Goal: Task Accomplishment & Management: Manage account settings

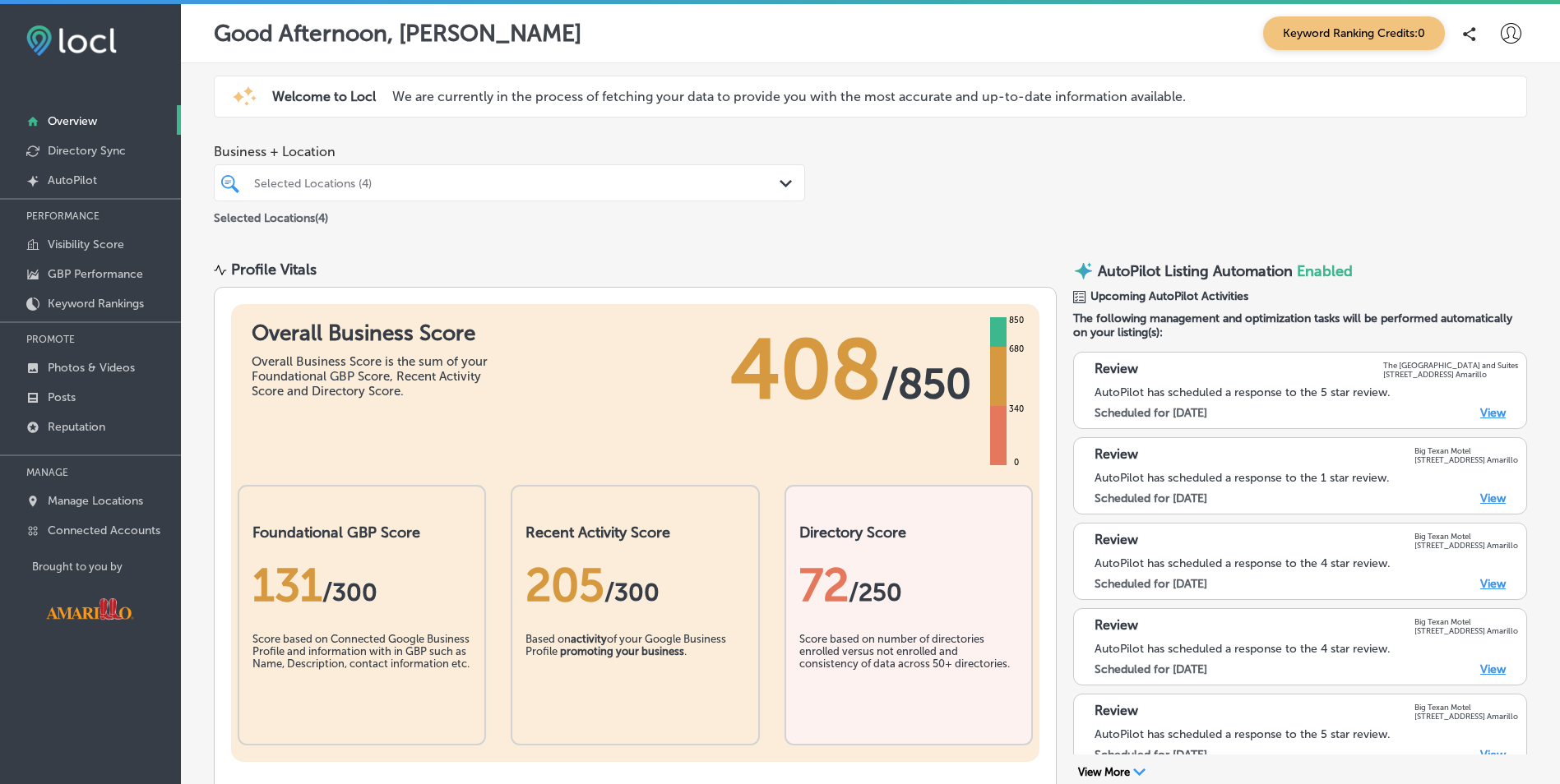
click at [573, 199] on div "Selected Locations (4) Path Created with Sketch." at bounding box center [509, 182] width 591 height 37
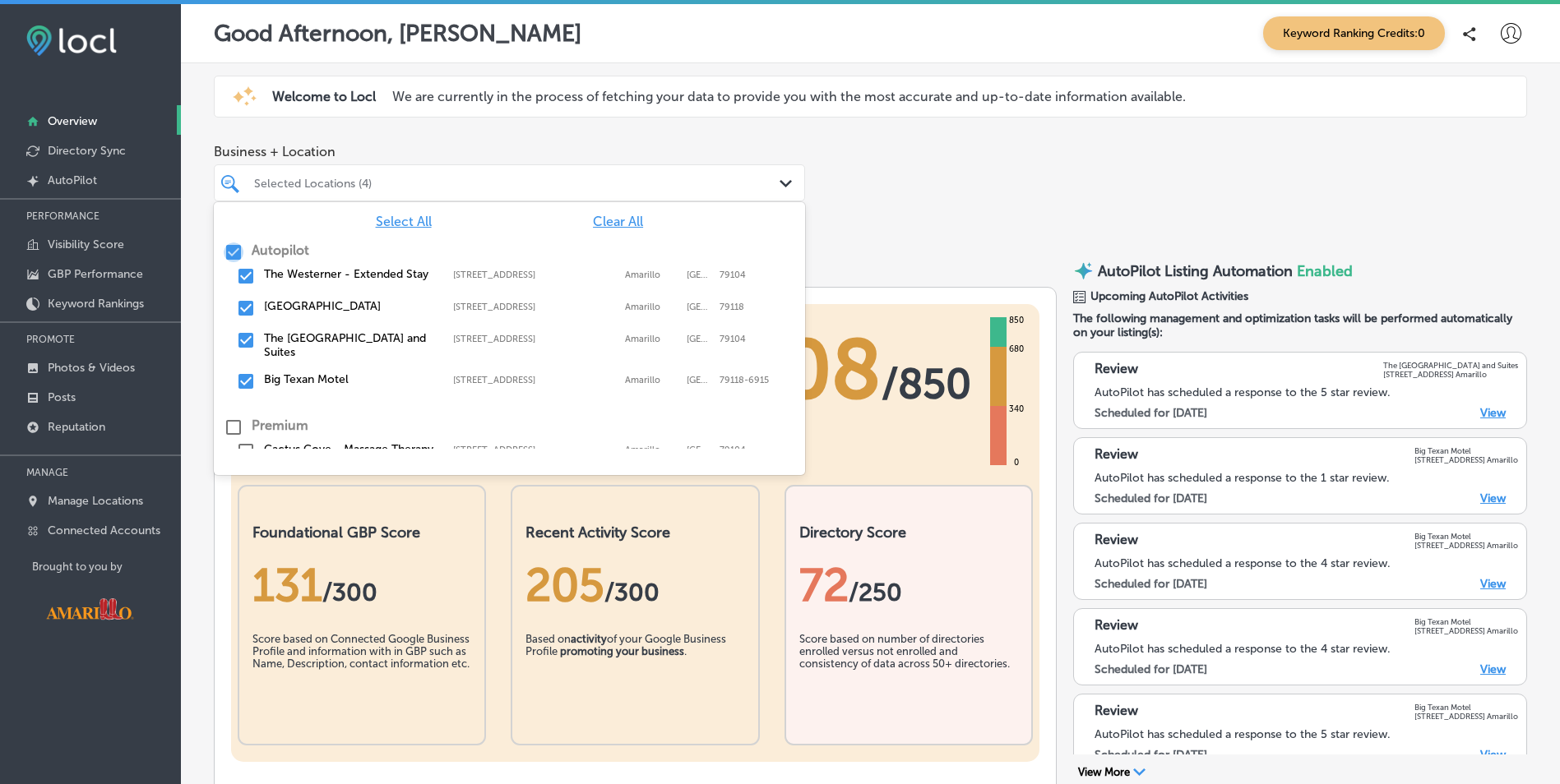
click at [228, 248] on input "checkbox" at bounding box center [234, 252] width 20 height 20
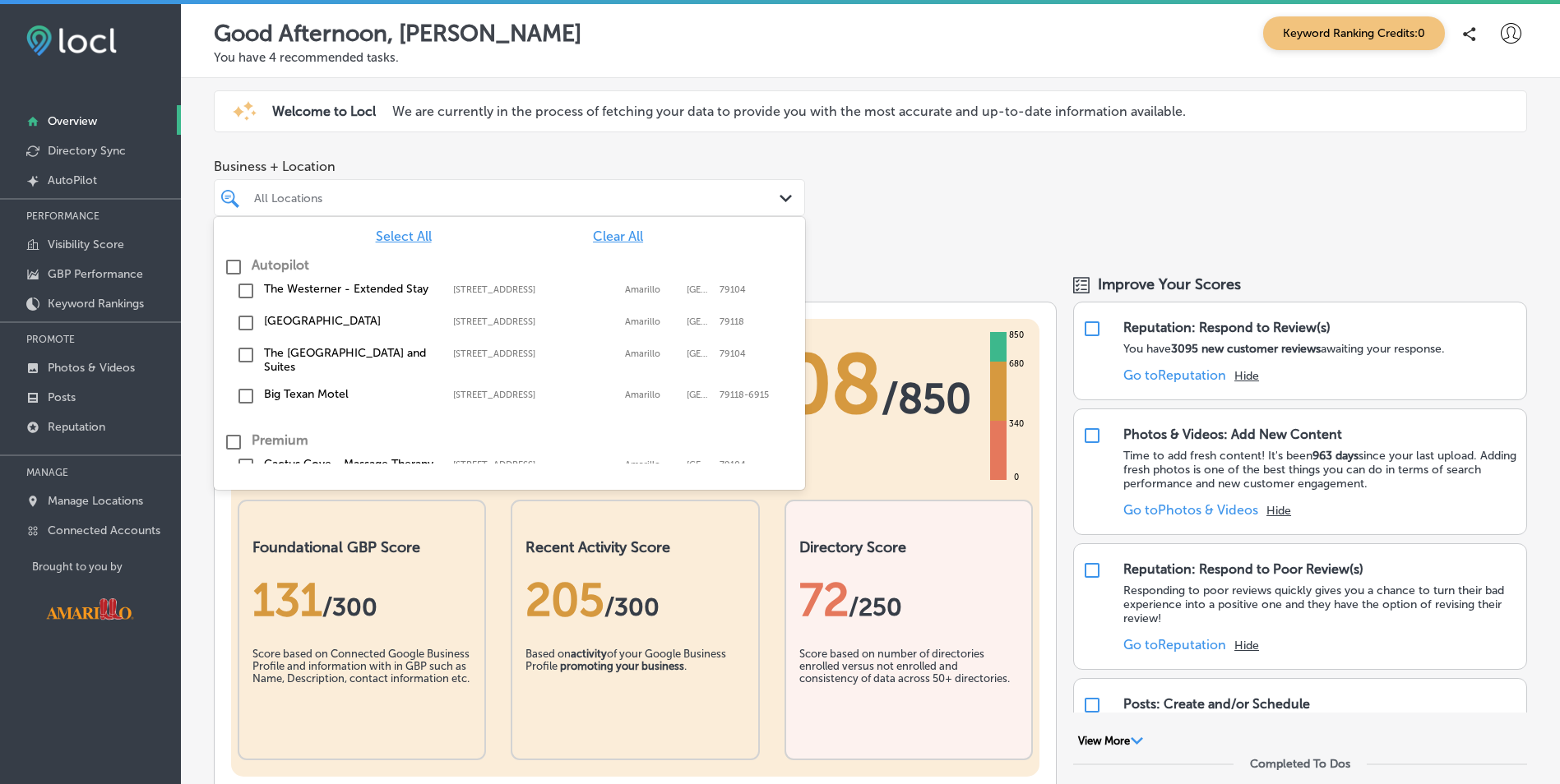
click at [510, 130] on div "iconmonstr-warning-6 (1) Welcome to Locl We are currently in the process of fet…" at bounding box center [870, 111] width 1313 height 42
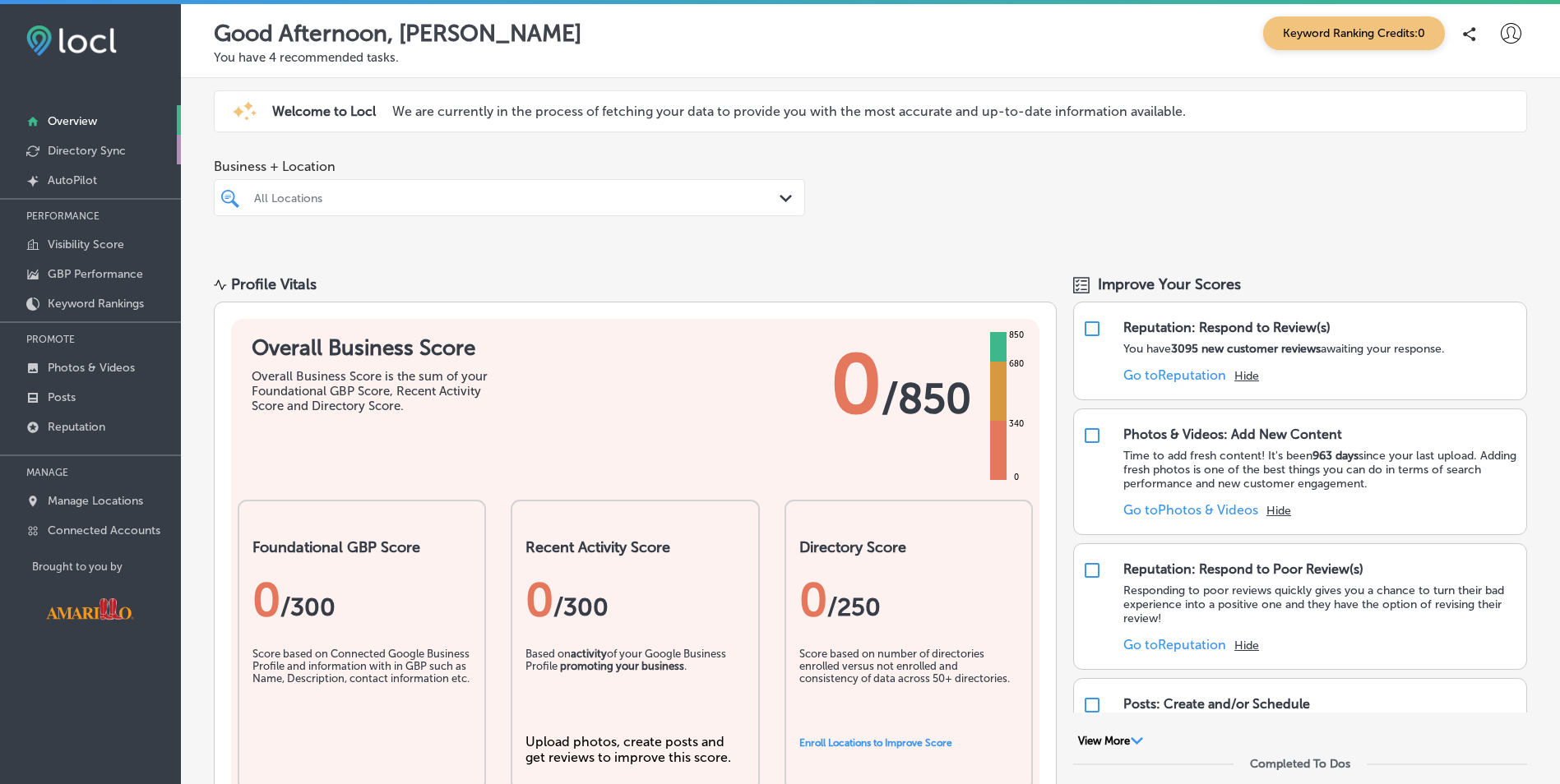
click at [78, 148] on p "Directory Sync" at bounding box center [86, 151] width 78 height 14
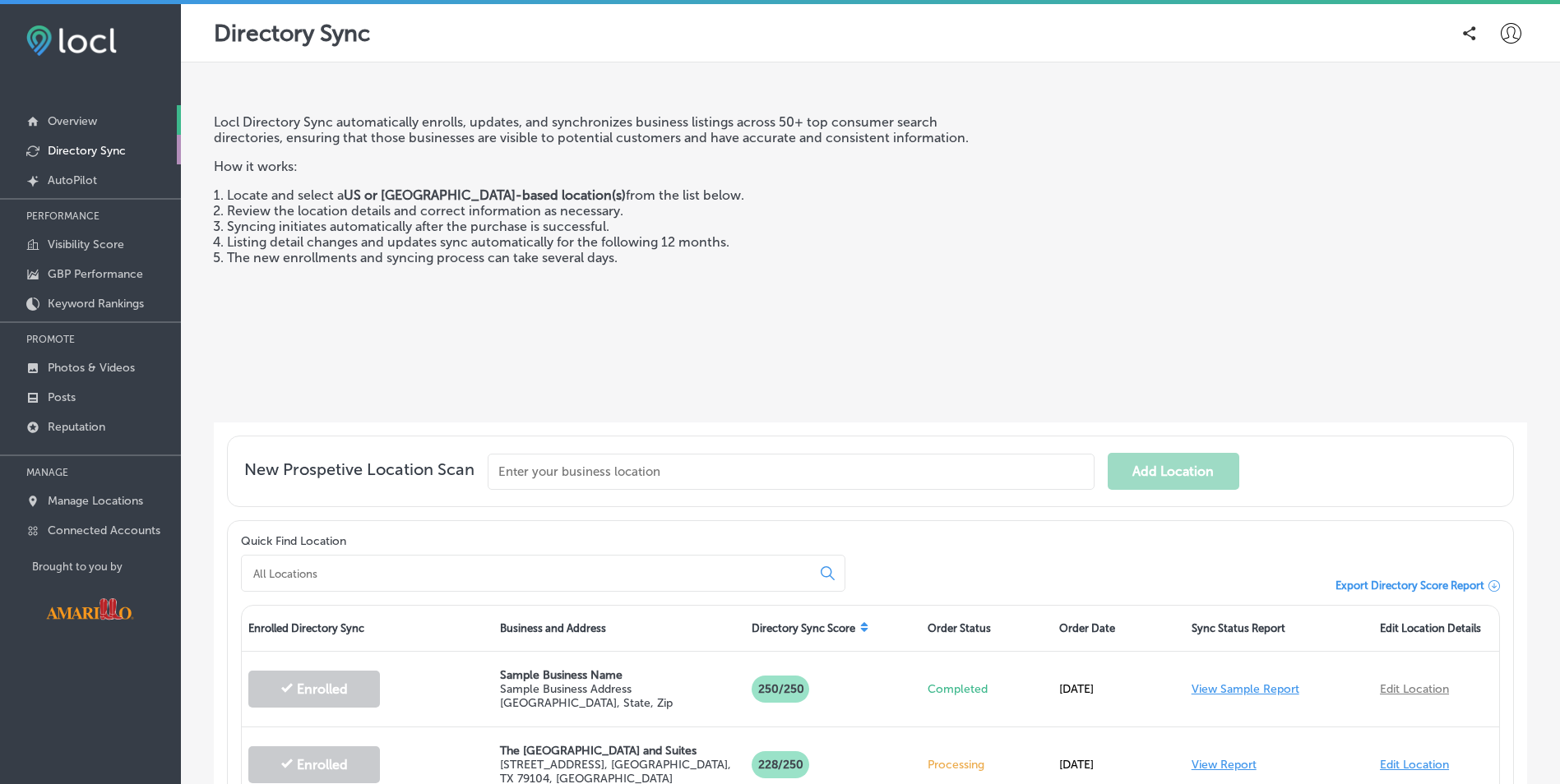
click at [73, 121] on p "Overview" at bounding box center [72, 121] width 49 height 14
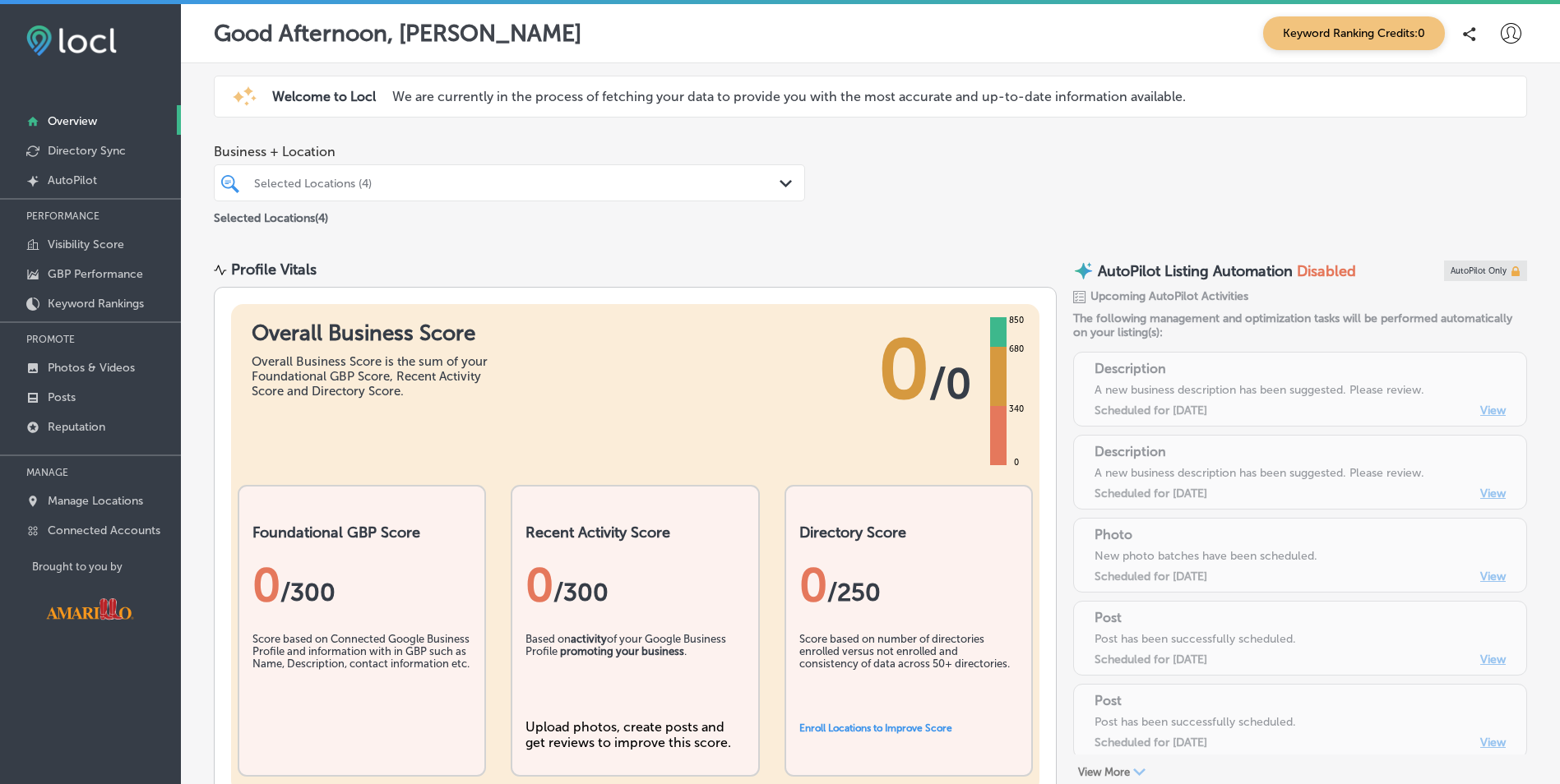
click at [472, 195] on div "Selected Locations (4)" at bounding box center [509, 182] width 527 height 25
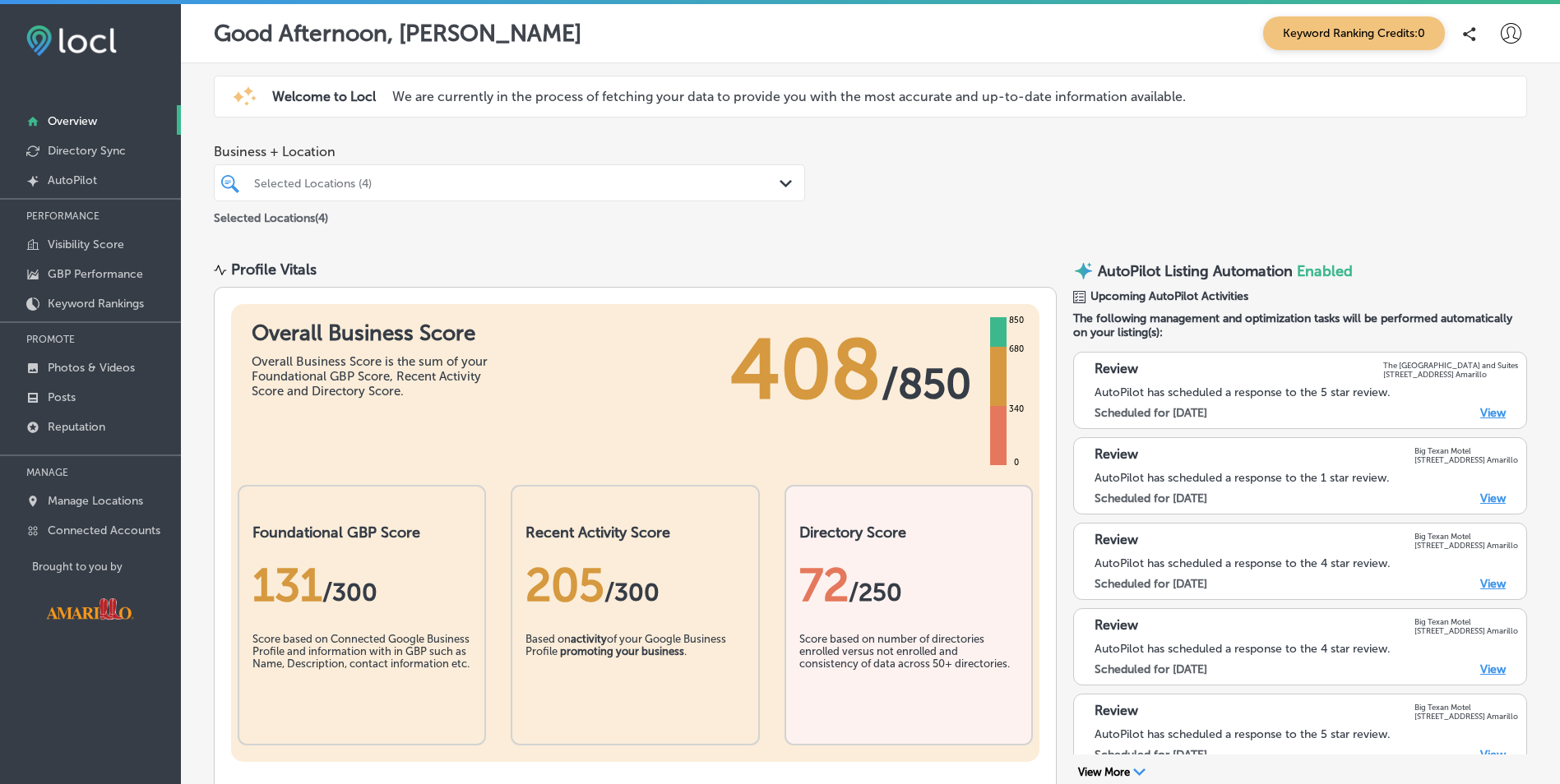
click at [463, 186] on div "Selected Locations (4)" at bounding box center [517, 183] width 527 height 14
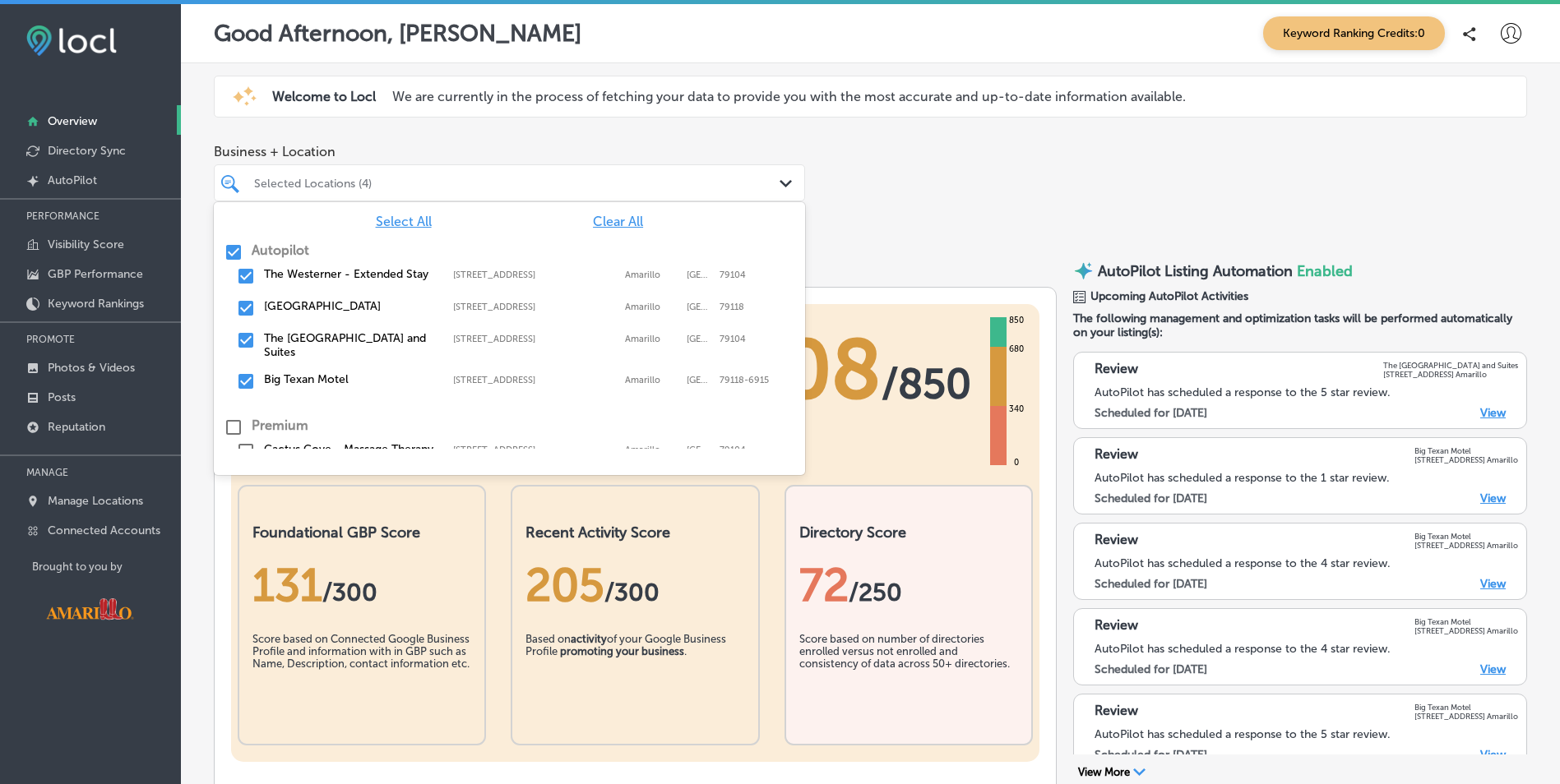
click at [220, 252] on div "The Westerner - Extended Stay 2501 E Interstate Dr #40, Amarillo, TX, 79104 250…" at bounding box center [509, 328] width 591 height 153
click at [233, 261] on input "checkbox" at bounding box center [234, 252] width 20 height 20
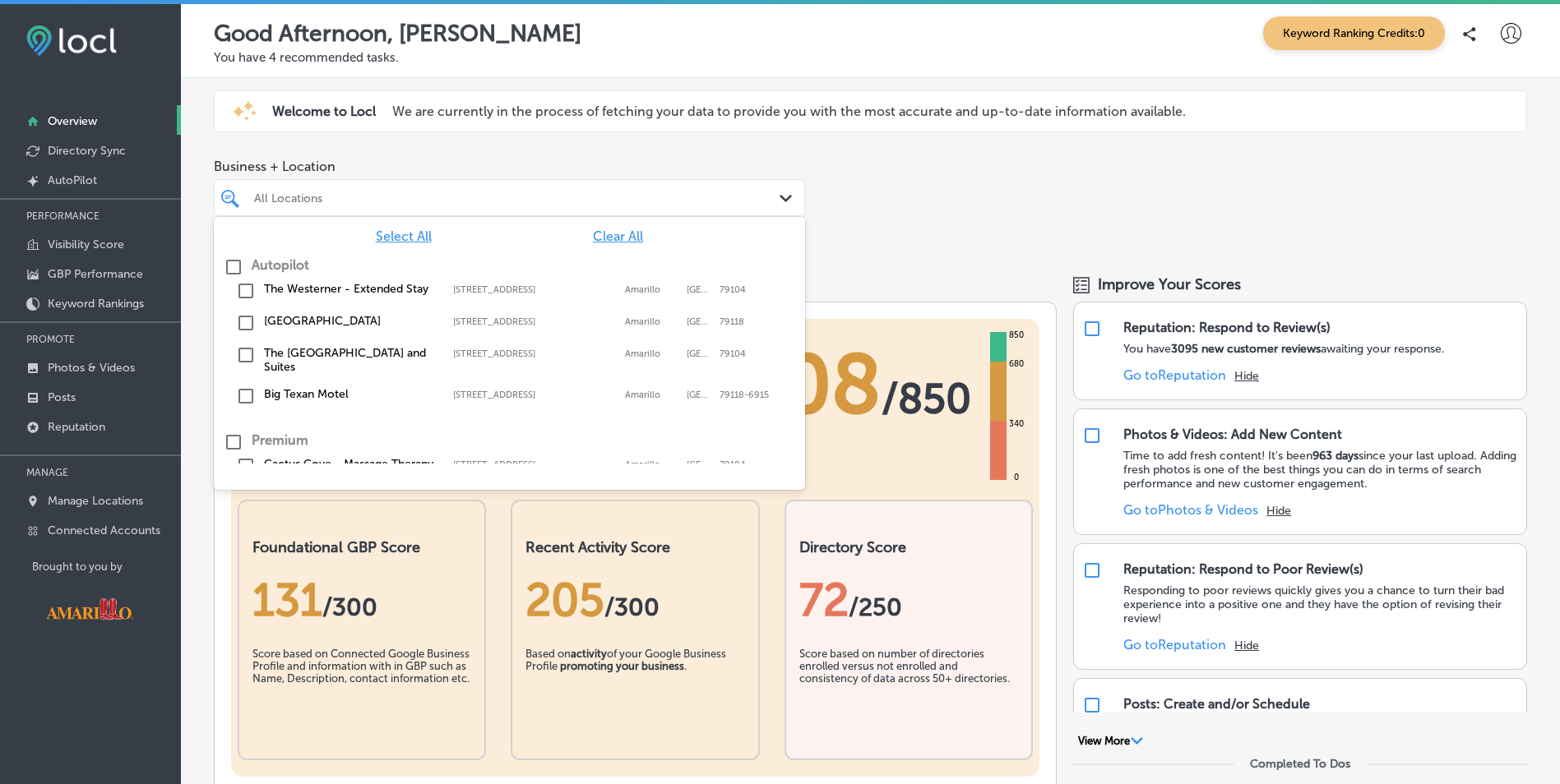
click at [249, 345] on div "The Cactus Cove Inn and Suites 2501 E Interstate 40 Dr, Amarillo, TX, 79104 250…" at bounding box center [509, 360] width 578 height 34
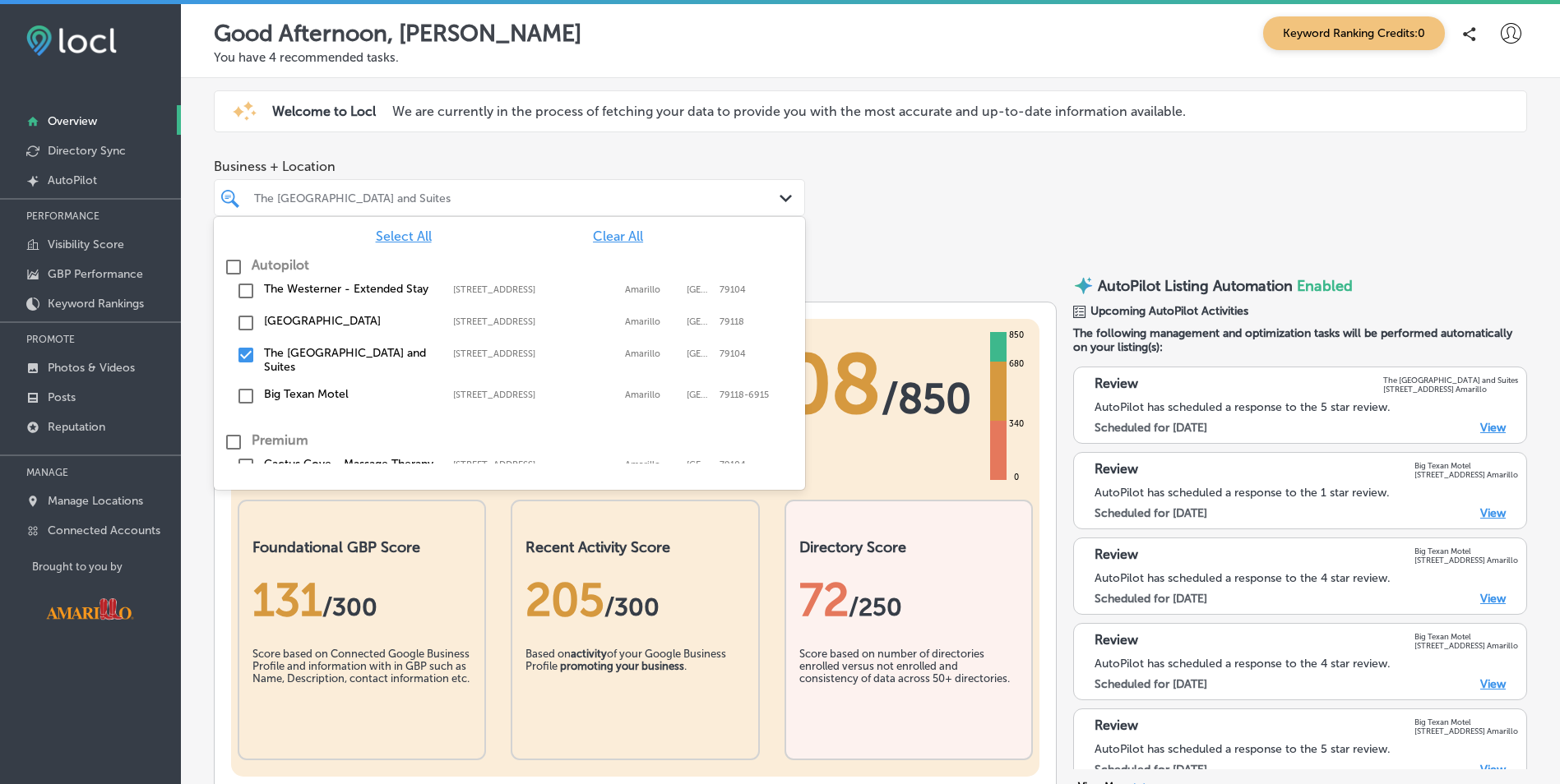
click at [974, 189] on div "Business + Location option 2501 E Interstate 40 Dr, selected. option 2501 E Int…" at bounding box center [869, 200] width 1379 height 109
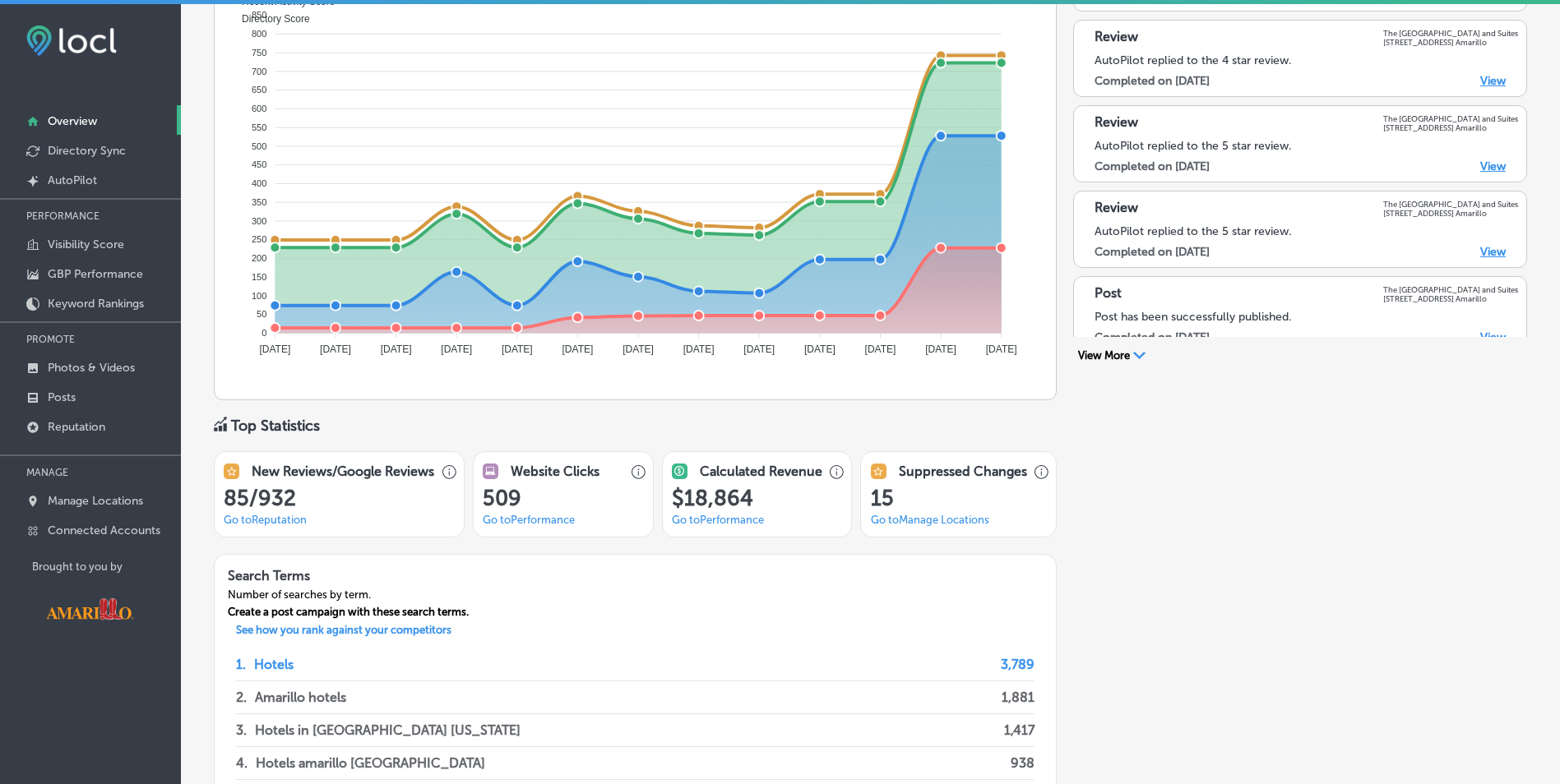
scroll to position [1069, 0]
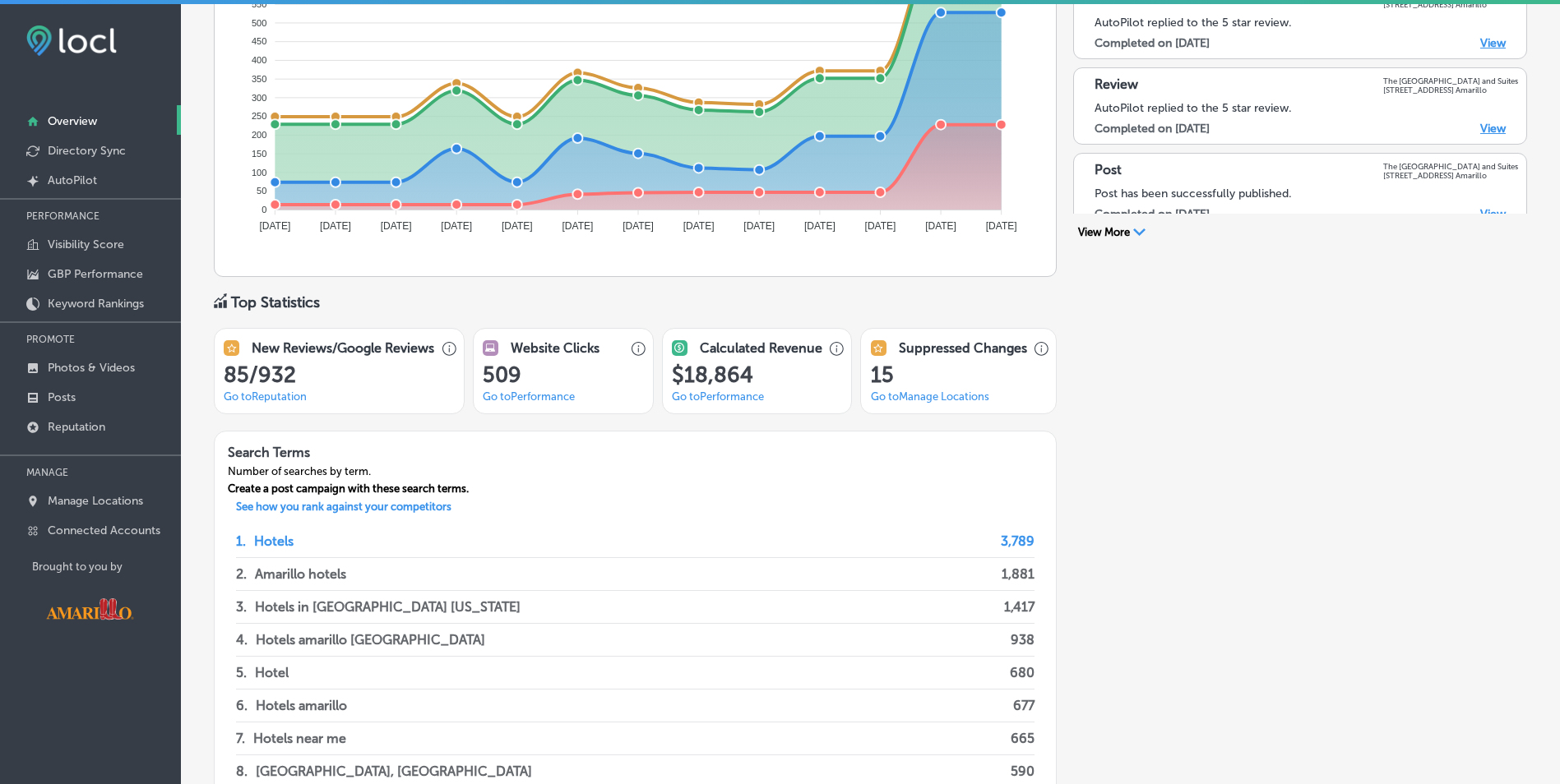
click at [277, 397] on link "Go to Reputation" at bounding box center [265, 397] width 83 height 13
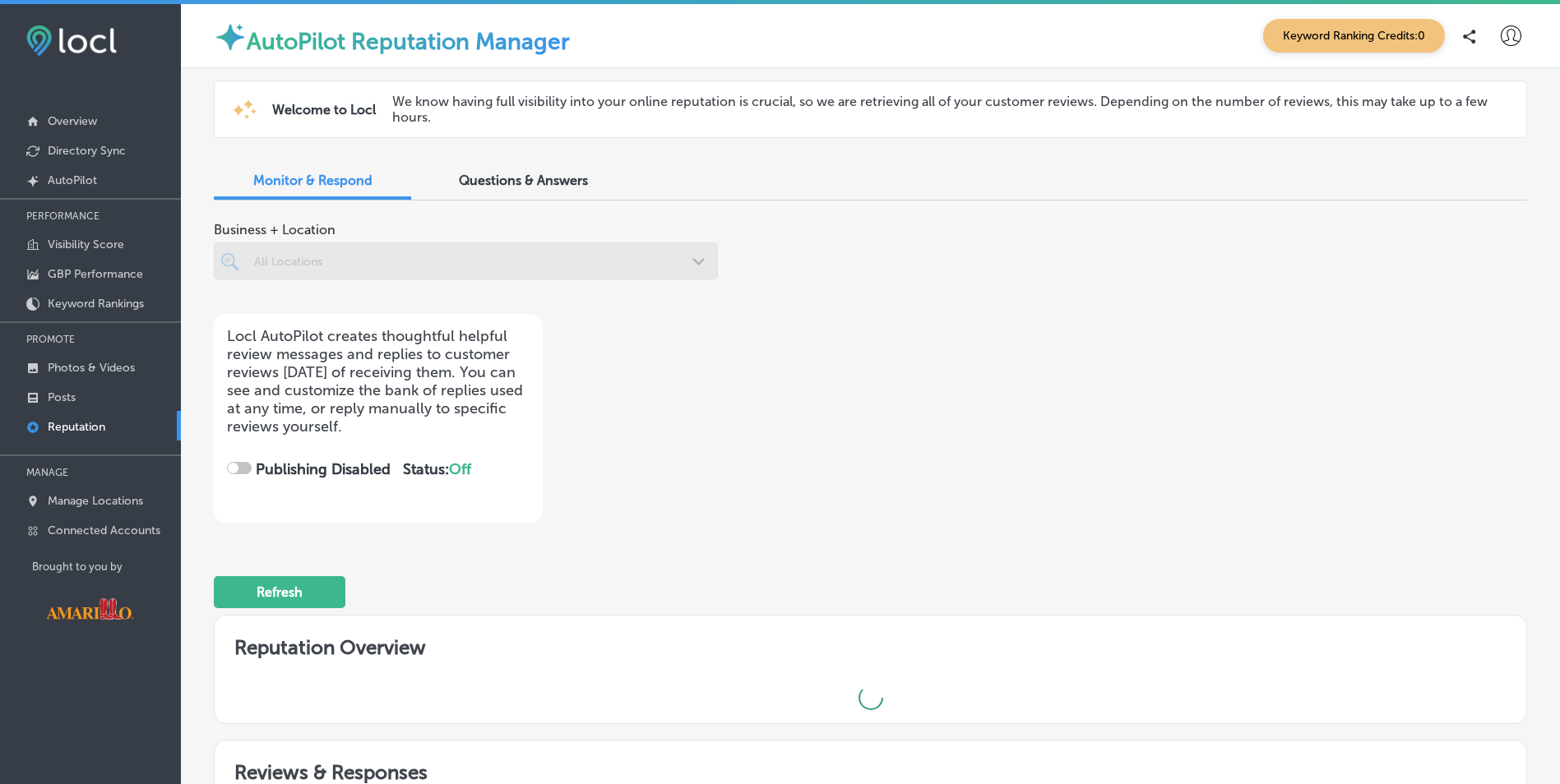
checkbox input "true"
